Goal: Navigation & Orientation: Find specific page/section

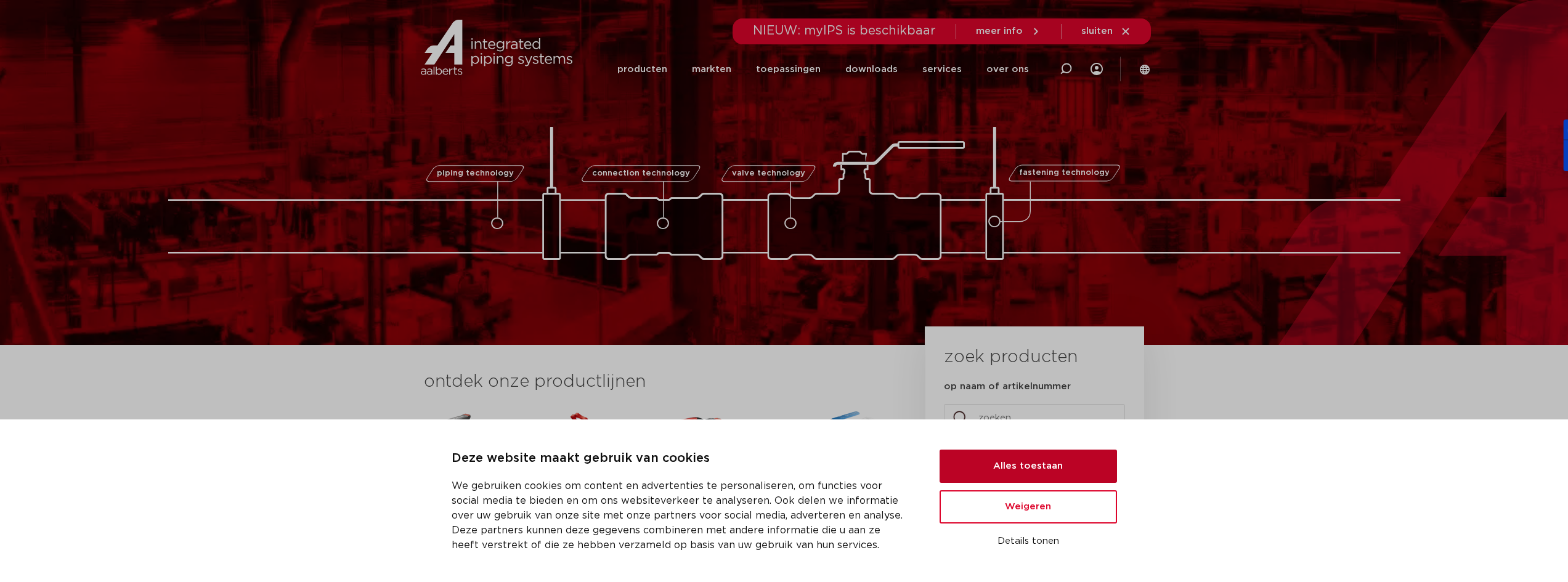
click at [1029, 470] on button "Alles toestaan" at bounding box center [1028, 466] width 177 height 33
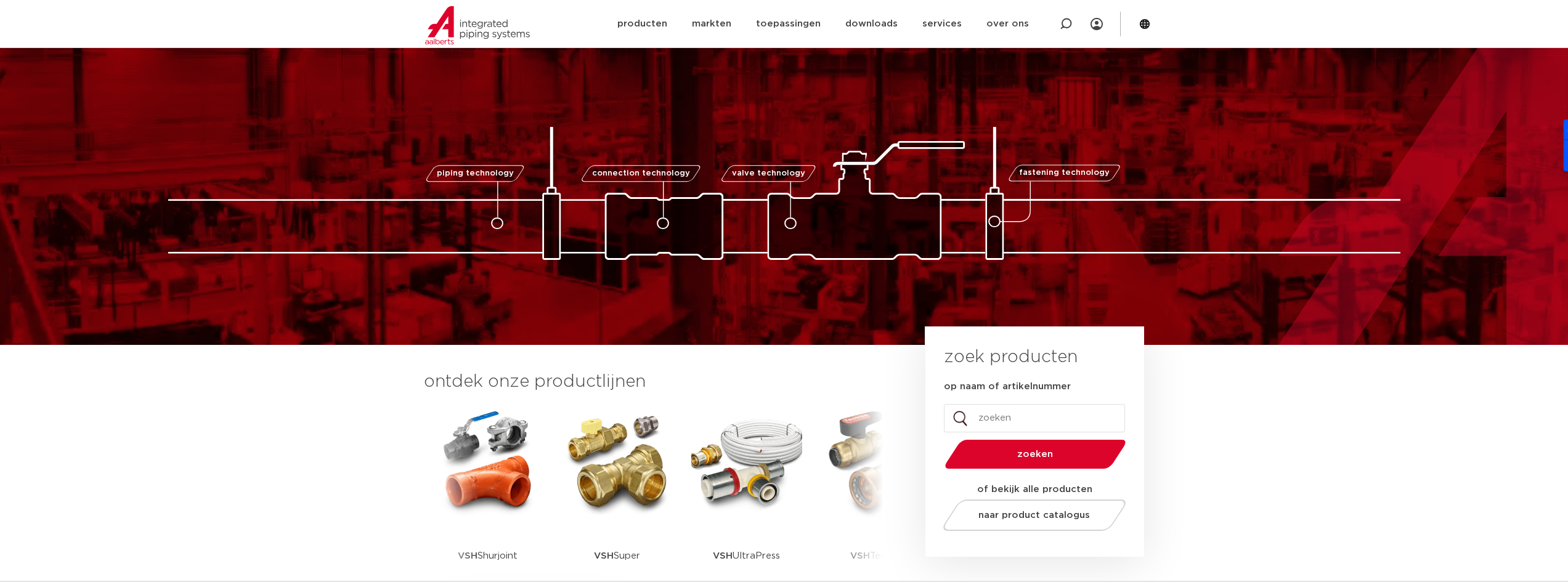
scroll to position [185, 0]
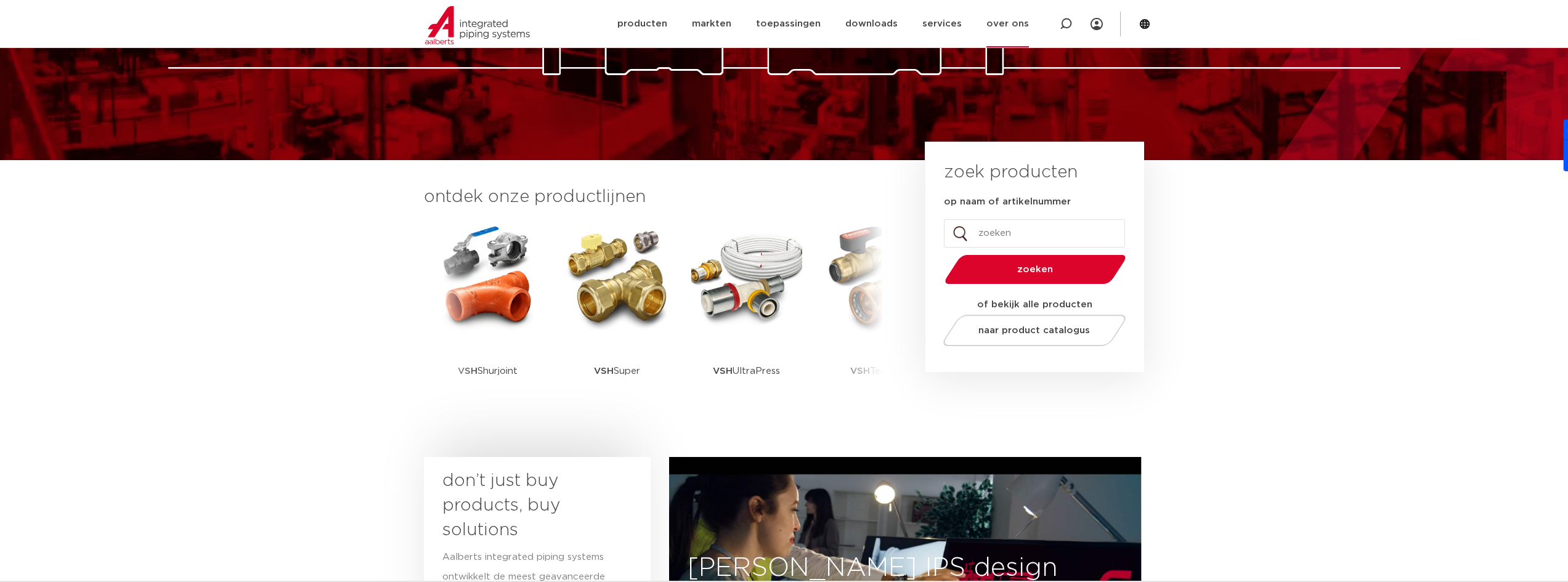
click at [1010, 26] on link "over ons" at bounding box center [1008, 24] width 42 height 47
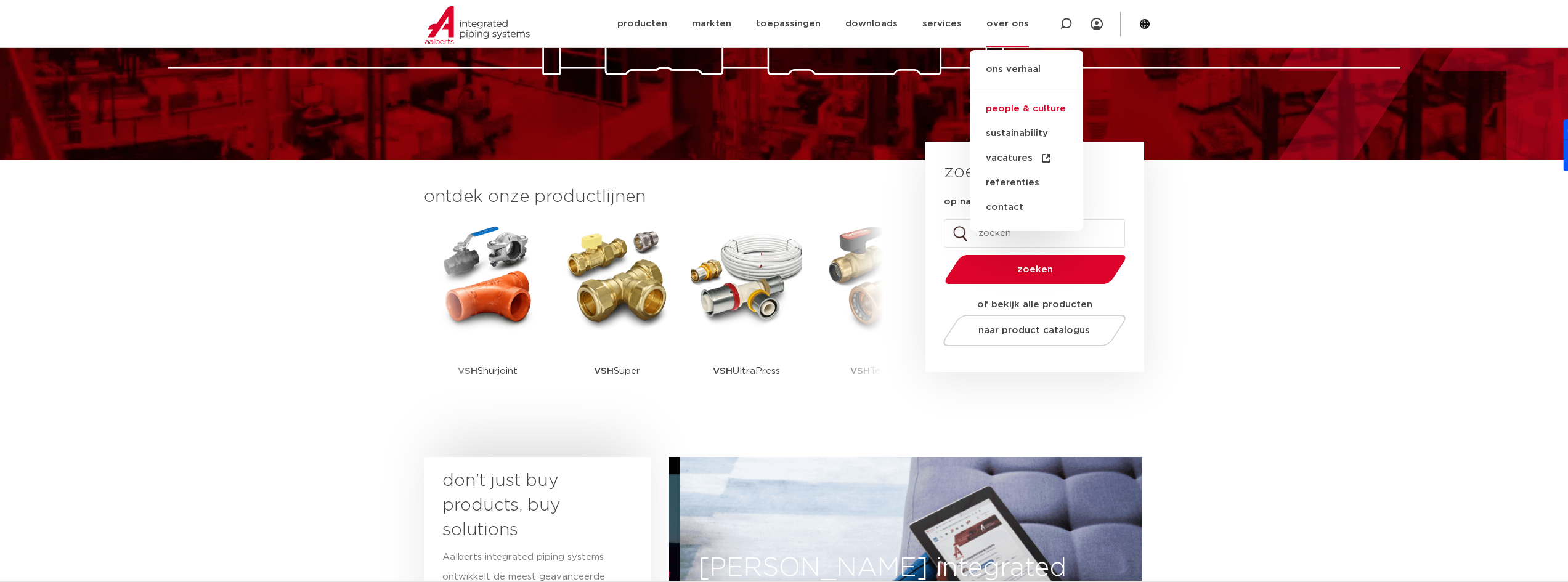
click at [1028, 108] on link "people & culture" at bounding box center [1026, 109] width 113 height 24
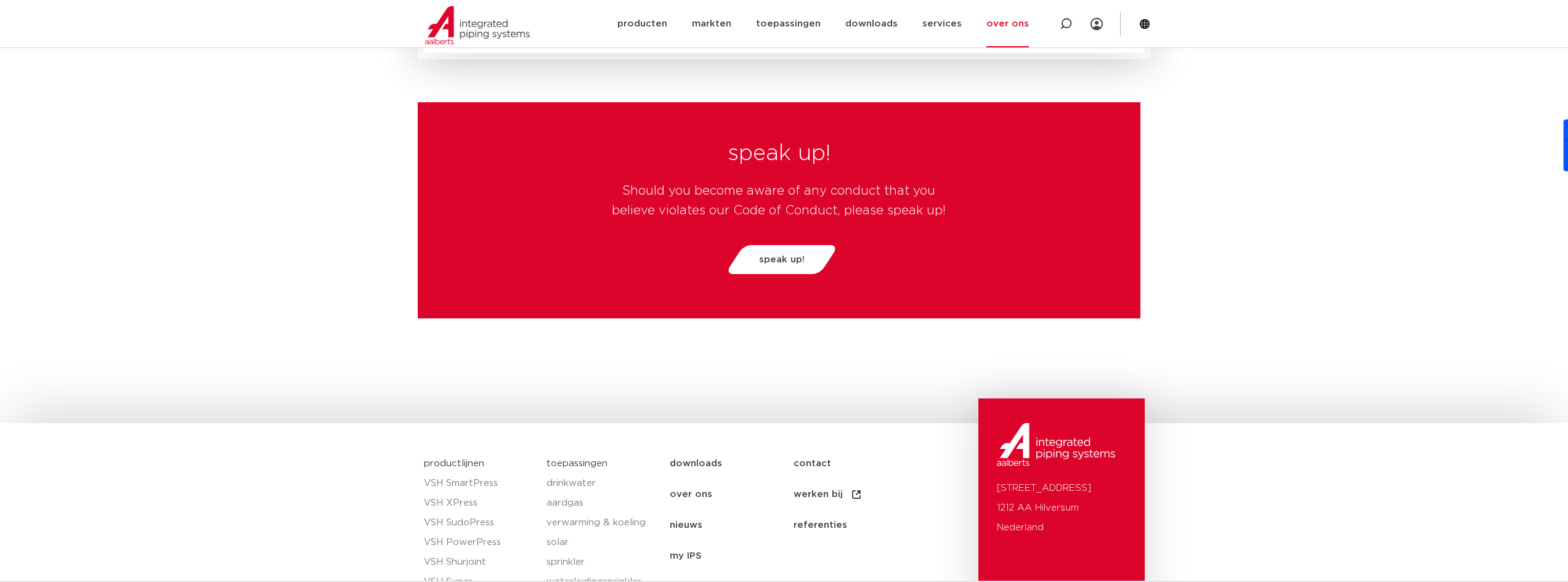
scroll to position [3223, 0]
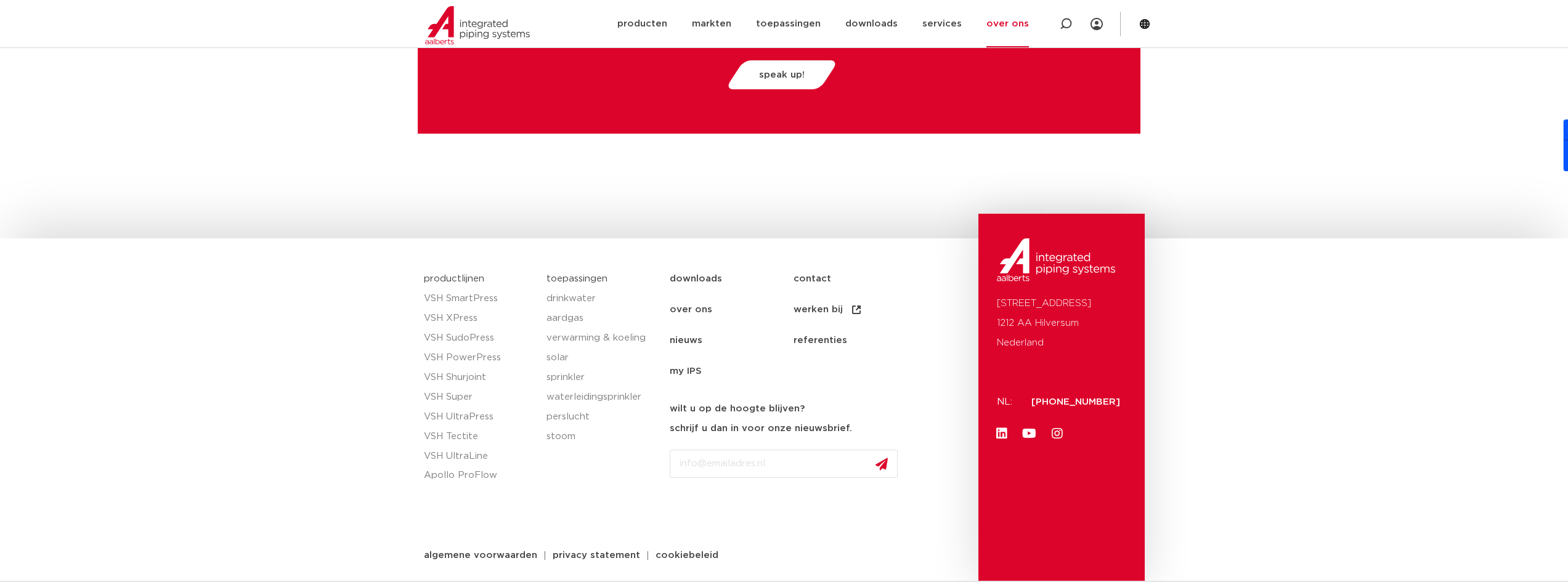
click at [821, 307] on link "werken bij" at bounding box center [855, 310] width 124 height 31
